Goal: Task Accomplishment & Management: Use online tool/utility

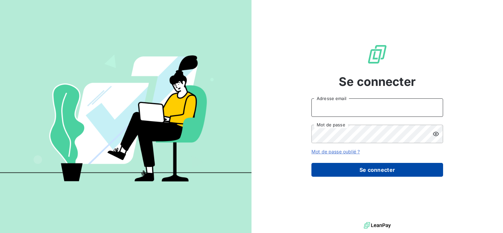
type input "[EMAIL_ADDRESS][DOMAIN_NAME]"
click at [382, 166] on button "Se connecter" at bounding box center [377, 170] width 132 height 14
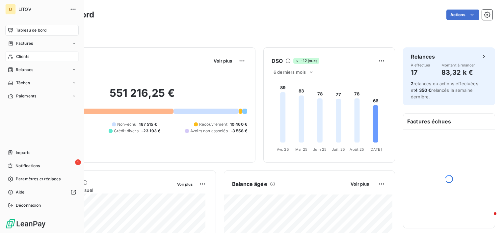
click at [20, 55] on span "Clients" at bounding box center [22, 57] width 13 height 6
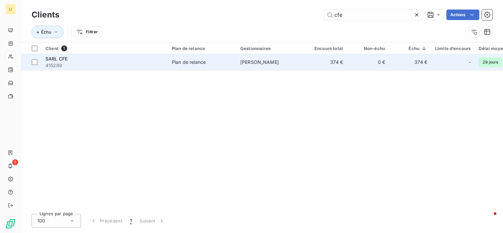
type input "cfe"
click at [215, 60] on span "Plan de relance" at bounding box center [202, 62] width 61 height 7
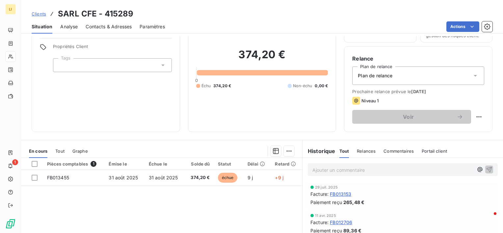
scroll to position [44, 0]
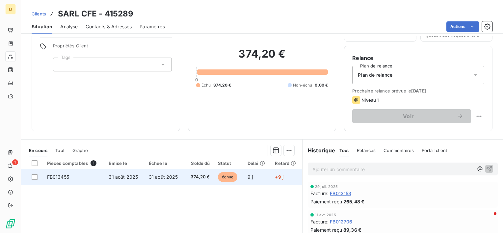
click at [164, 172] on td "31 août 2025" at bounding box center [165, 177] width 40 height 16
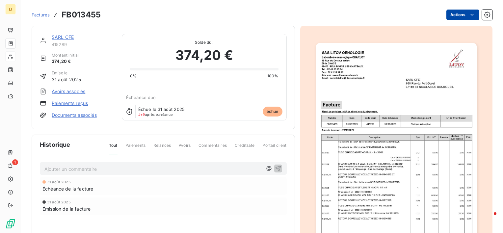
click at [459, 14] on html "LI 1 Factures FB013455 Actions SARL CFE 415289 Montant initial 374,20 € Émise l…" at bounding box center [251, 116] width 503 height 233
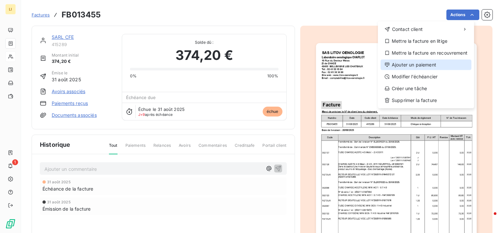
click at [424, 63] on div "Ajouter un paiement" at bounding box center [425, 65] width 91 height 11
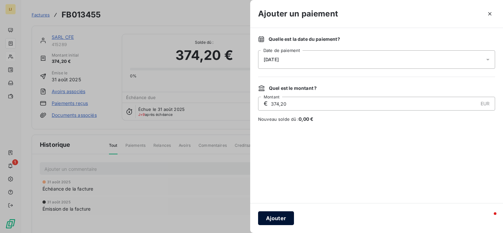
click at [282, 219] on button "Ajouter" at bounding box center [276, 218] width 36 height 14
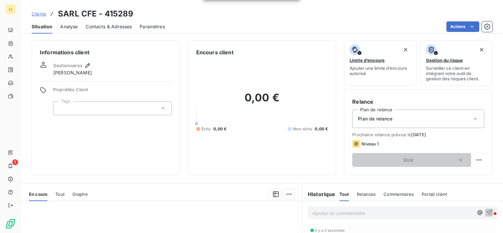
click at [38, 11] on span "Clients" at bounding box center [39, 13] width 14 height 5
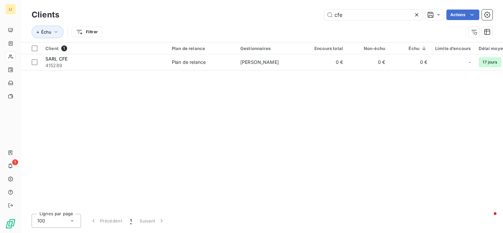
drag, startPoint x: 370, startPoint y: 13, endPoint x: 190, endPoint y: 13, distance: 180.4
click at [203, 12] on div "cfe Actions" at bounding box center [279, 15] width 425 height 11
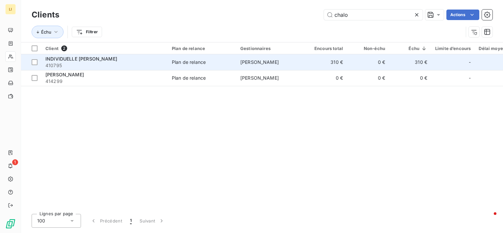
type input "chalo"
click at [87, 64] on span "410795" at bounding box center [104, 65] width 118 height 7
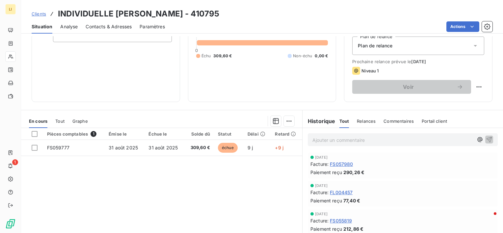
scroll to position [77, 0]
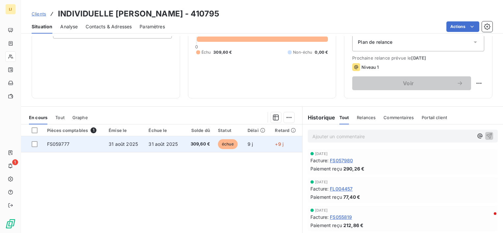
click at [161, 142] on span "31 août 2025" at bounding box center [162, 144] width 29 height 6
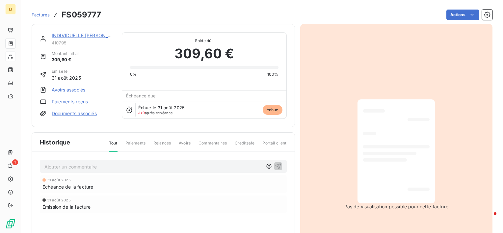
scroll to position [44, 0]
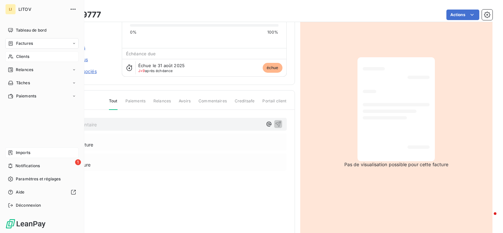
click at [11, 153] on icon at bounding box center [10, 152] width 5 height 5
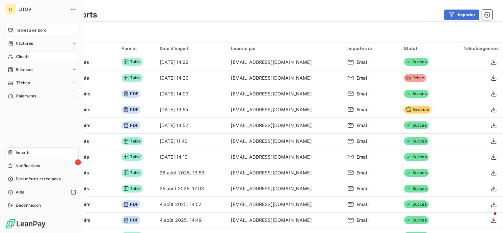
click at [19, 32] on span "Tableau de bord" at bounding box center [31, 30] width 31 height 6
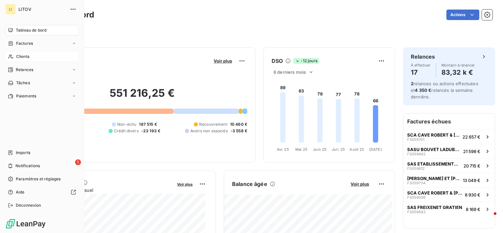
click at [17, 53] on div "Clients" at bounding box center [41, 56] width 73 height 11
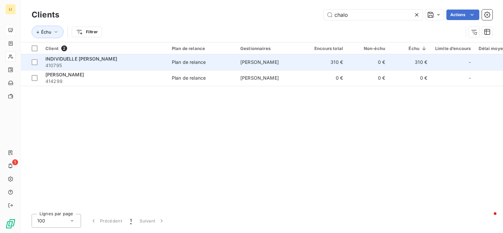
click at [82, 65] on span "410795" at bounding box center [104, 65] width 118 height 7
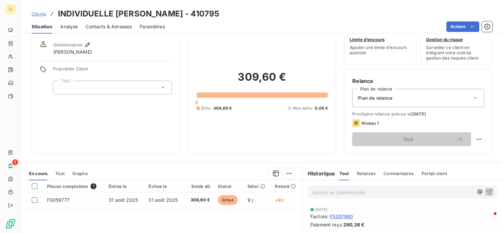
scroll to position [44, 0]
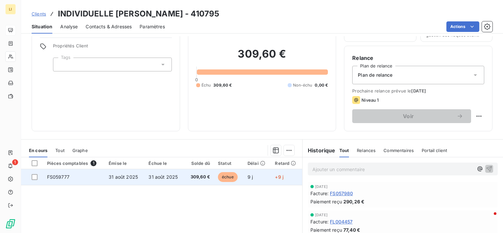
click at [168, 177] on span "31 août 2025" at bounding box center [162, 177] width 29 height 6
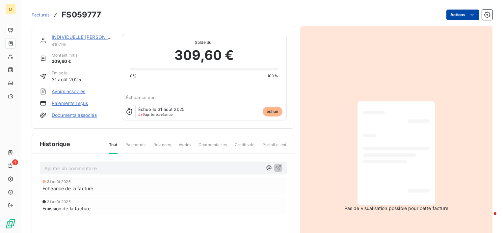
click at [457, 15] on html "LI 1 Factures FS059777 Actions INDIVIDUELLE CHALON SYLVAIN 410795 Montant initi…" at bounding box center [251, 116] width 503 height 233
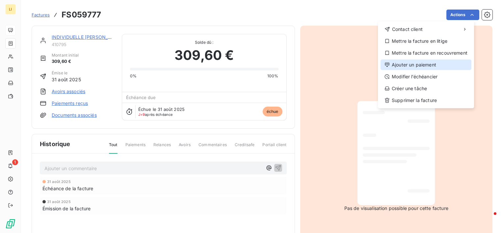
click at [401, 66] on div "Ajouter un paiement" at bounding box center [425, 65] width 91 height 11
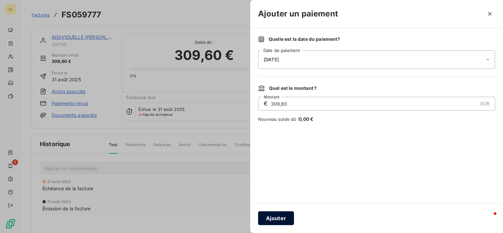
click at [279, 217] on button "Ajouter" at bounding box center [276, 218] width 36 height 14
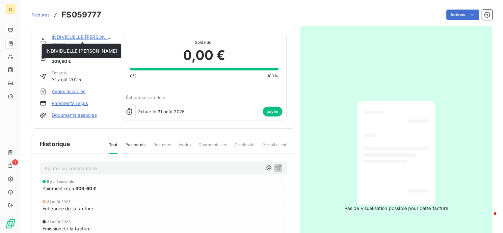
click at [87, 37] on link "INDIVIDUELLE [PERSON_NAME]" at bounding box center [88, 37] width 72 height 6
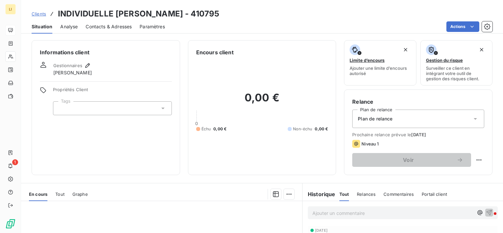
click at [35, 13] on span "Clients" at bounding box center [39, 13] width 14 height 5
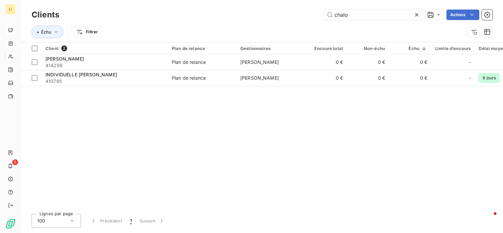
drag, startPoint x: 355, startPoint y: 16, endPoint x: 272, endPoint y: 12, distance: 84.0
click at [272, 12] on div "chalo Actions" at bounding box center [279, 15] width 425 height 11
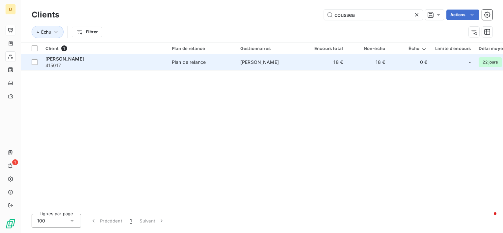
type input "coussea"
click at [107, 63] on span "415017" at bounding box center [104, 65] width 118 height 7
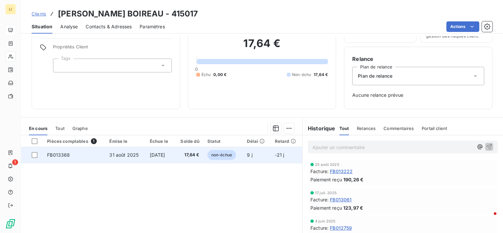
scroll to position [44, 0]
click at [150, 155] on span "[DATE]" at bounding box center [157, 154] width 15 height 6
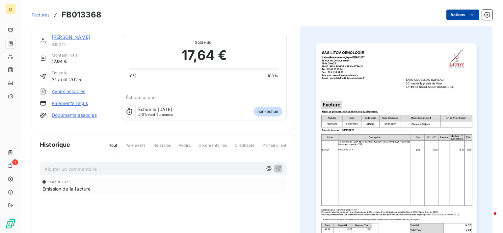
click at [461, 14] on html "LI 1 Factures FB013368 Actions [PERSON_NAME] BOIREAU 415017 Montant initial 17,…" at bounding box center [251, 116] width 503 height 233
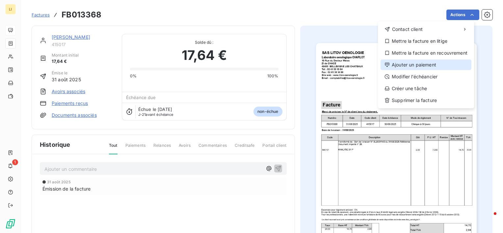
click at [426, 60] on div "Ajouter un paiement" at bounding box center [425, 65] width 91 height 11
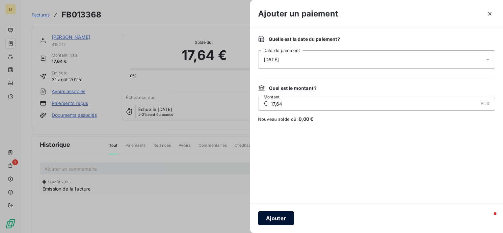
click at [278, 218] on button "Ajouter" at bounding box center [276, 218] width 36 height 14
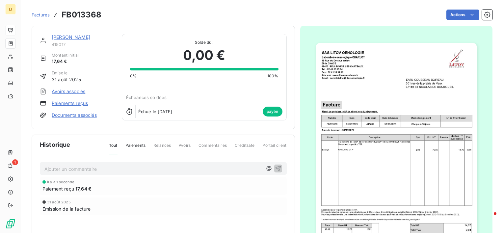
click at [51, 41] on div "[PERSON_NAME] BOIREAU 415017" at bounding box center [77, 40] width 74 height 13
click at [55, 39] on link "[PERSON_NAME]" at bounding box center [71, 37] width 39 height 6
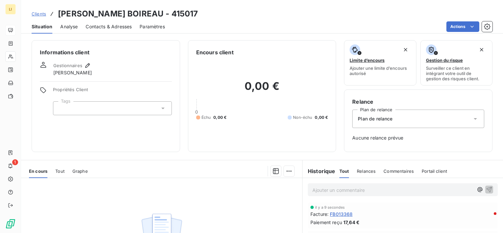
click at [42, 15] on span "Clients" at bounding box center [39, 13] width 14 height 5
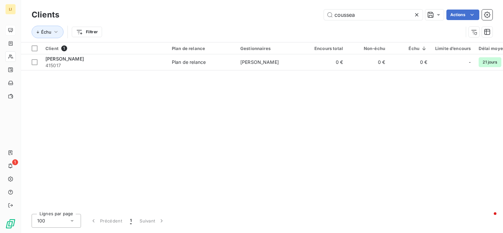
drag, startPoint x: 382, startPoint y: 21, endPoint x: 284, endPoint y: 23, distance: 98.1
click at [284, 23] on div "Clients coussea Actions Échu Filtrer" at bounding box center [262, 25] width 461 height 34
type input "trott"
click at [112, 47] on div "Client 1" at bounding box center [104, 48] width 118 height 6
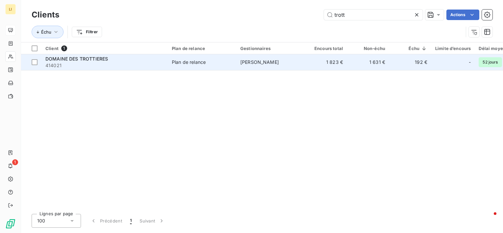
click at [68, 70] on table "Client 1 Plan de relance Gestionnaires Encours total Non-échu Échu Limite d’enc…" at bounding box center [300, 56] width 558 height 28
click at [73, 61] on span "DOMAINE DES TROTTIERES" at bounding box center [76, 59] width 63 height 6
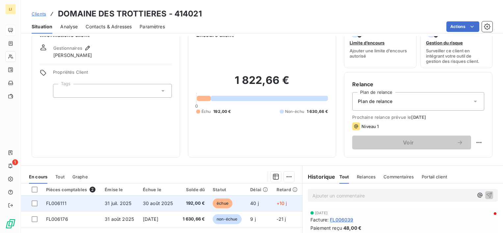
scroll to position [55, 0]
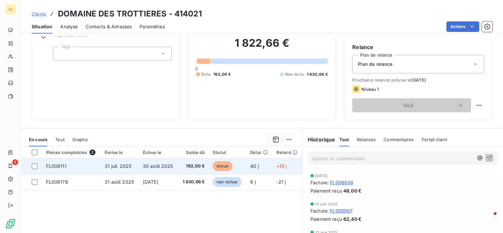
click at [168, 166] on span "30 août 2025" at bounding box center [158, 166] width 30 height 6
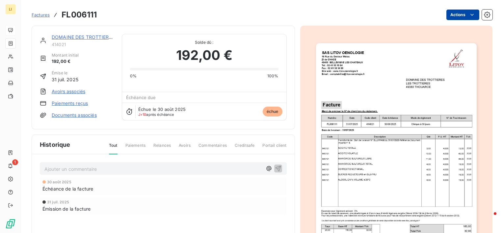
click at [461, 14] on html "LI 1 Factures FL006111 Actions DOMAINE DES TROTTIERES 414021 Montant initial 19…" at bounding box center [251, 116] width 503 height 233
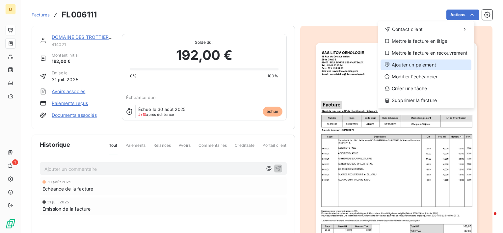
click at [424, 64] on div "Ajouter un paiement" at bounding box center [425, 65] width 91 height 11
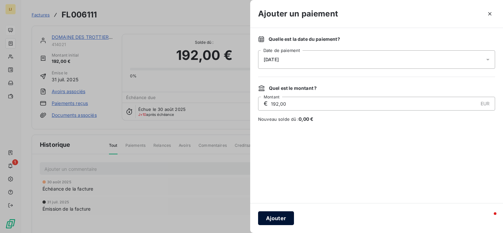
click at [277, 225] on button "Ajouter" at bounding box center [276, 218] width 36 height 14
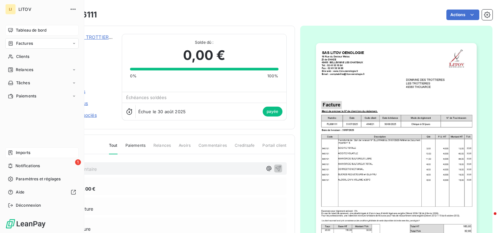
click at [21, 154] on span "Imports" at bounding box center [23, 153] width 14 height 6
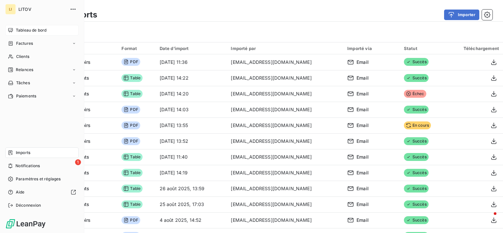
click at [9, 30] on icon at bounding box center [10, 30] width 5 height 5
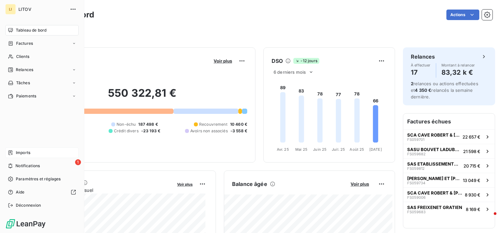
click at [13, 33] on div "Tableau de bord" at bounding box center [41, 30] width 73 height 11
